Goal: Information Seeking & Learning: Check status

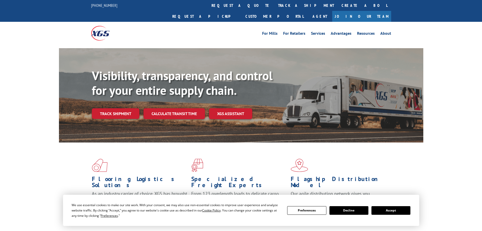
drag, startPoint x: 392, startPoint y: 211, endPoint x: 320, endPoint y: 181, distance: 78.3
click at [392, 210] on button "Accept" at bounding box center [391, 210] width 39 height 9
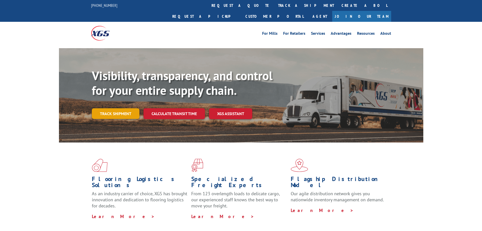
click at [119, 108] on link "Track shipment" at bounding box center [116, 113] width 48 height 11
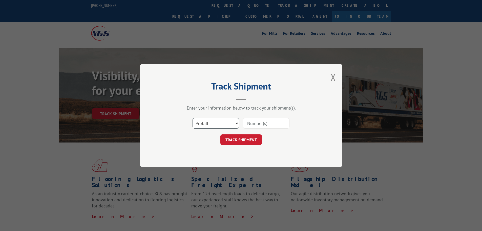
click at [230, 124] on select "Select category... Probill BOL PO" at bounding box center [216, 123] width 47 height 11
select select "bol"
click at [193, 118] on select "Select category... Probill BOL PO" at bounding box center [216, 123] width 47 height 11
click at [271, 122] on input at bounding box center [266, 123] width 47 height 11
paste input "6024194"
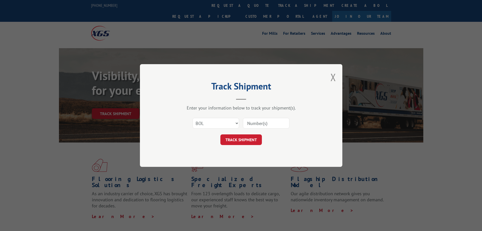
type input "6024194"
click at [241, 138] on button "TRACK SHIPMENT" at bounding box center [241, 139] width 42 height 11
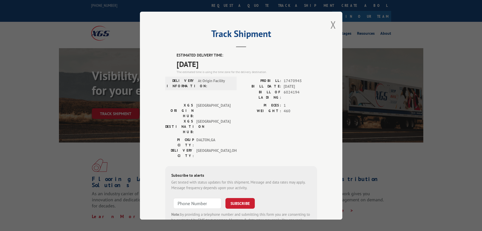
drag, startPoint x: 410, startPoint y: 157, endPoint x: 129, endPoint y: 38, distance: 305.3
click at [409, 157] on div "Track Shipment ESTIMATED DELIVERY TIME: [DATE] The estimated time is using the …" at bounding box center [241, 115] width 482 height 231
drag, startPoint x: 172, startPoint y: 55, endPoint x: 229, endPoint y: 64, distance: 57.1
click at [229, 64] on div "ESTIMATED DELIVERY TIME: [DATE] The estimated time is using the time zone for t…" at bounding box center [241, 143] width 152 height 182
click at [33, 146] on div "Track Shipment ESTIMATED DELIVERY TIME: [DATE] The estimated time is using the …" at bounding box center [241, 115] width 482 height 231
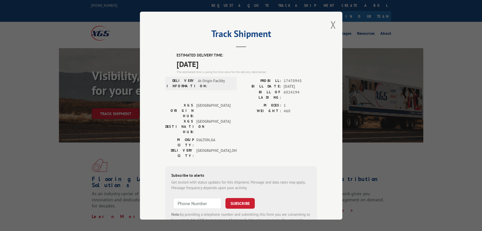
drag, startPoint x: 174, startPoint y: 52, endPoint x: 228, endPoint y: 65, distance: 55.8
click at [228, 65] on div "Track Shipment ESTIMATED DELIVERY TIME: [DATE] The estimated time is using the …" at bounding box center [241, 116] width 202 height 208
copy div "ESTIMATED DELIVERY TIME: [DATE]"
